Goal: Transaction & Acquisition: Purchase product/service

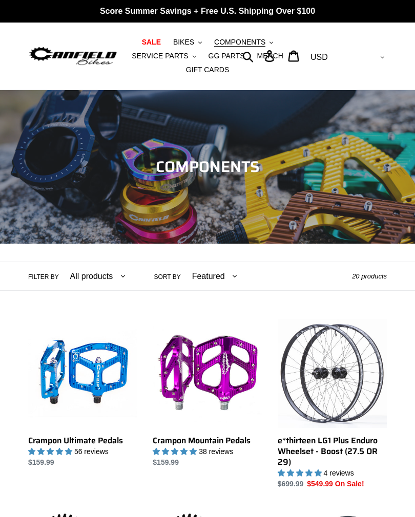
click at [382, 257] on header "Collection: COMPONENTS Filter by All products BFCM23 BOGO23 Chain Components Cr…" at bounding box center [207, 190] width 415 height 201
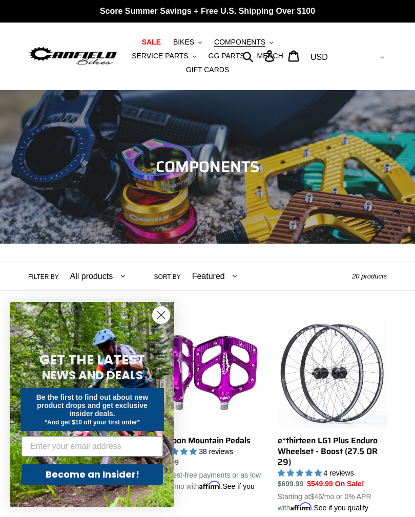
click at [167, 315] on circle "Close dialog" at bounding box center [161, 315] width 17 height 17
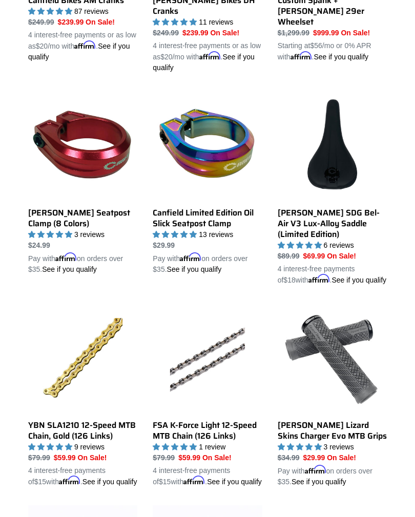
scroll to position [645, 0]
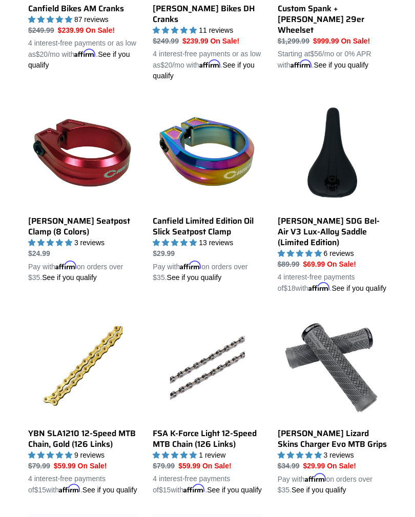
click at [98, 221] on link "[PERSON_NAME] Seatpost Clamp (8 Colors)" at bounding box center [82, 191] width 109 height 184
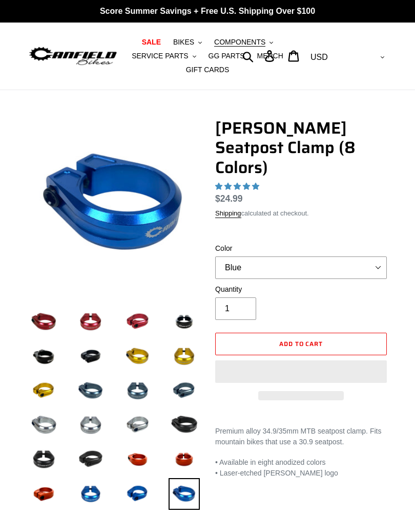
select select "highest-rating"
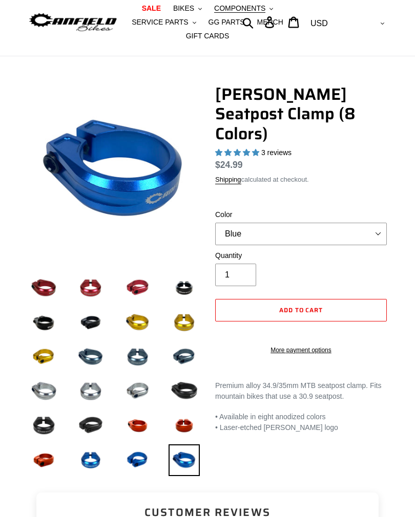
scroll to position [34, 0]
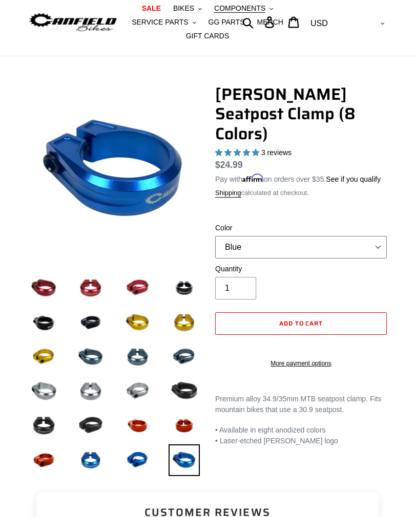
click at [373, 239] on select "Blue Black Gold Grey Red Silver Stealth Black Orange" at bounding box center [301, 247] width 172 height 23
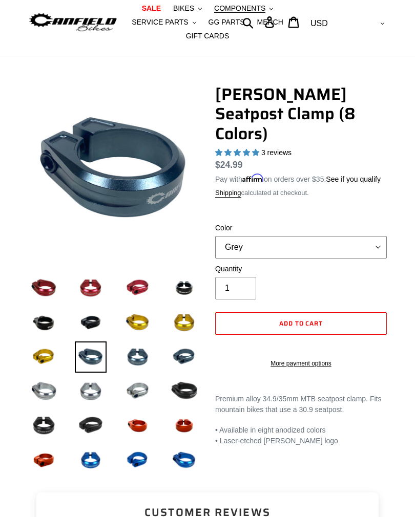
click at [379, 237] on select "Blue Black Gold Grey Red Silver Stealth Black Orange" at bounding box center [301, 247] width 172 height 23
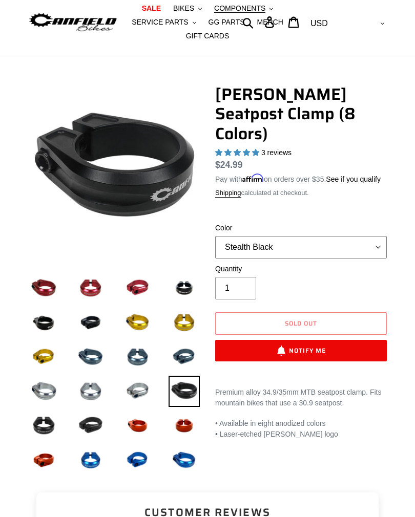
click at [377, 242] on select "Blue Black Gold Grey Red Silver Stealth Black Orange" at bounding box center [301, 247] width 172 height 23
select select "Grey"
